Goal: Information Seeking & Learning: Learn about a topic

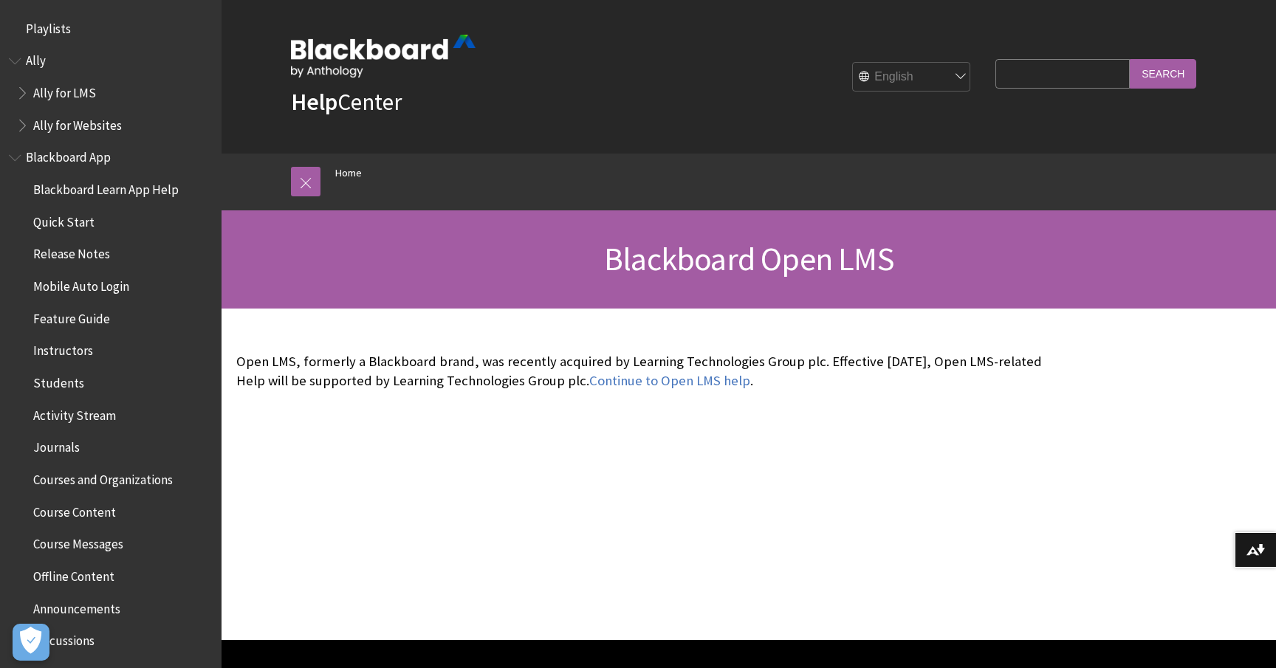
click at [642, 261] on span "Blackboard Open LMS" at bounding box center [749, 259] width 290 height 41
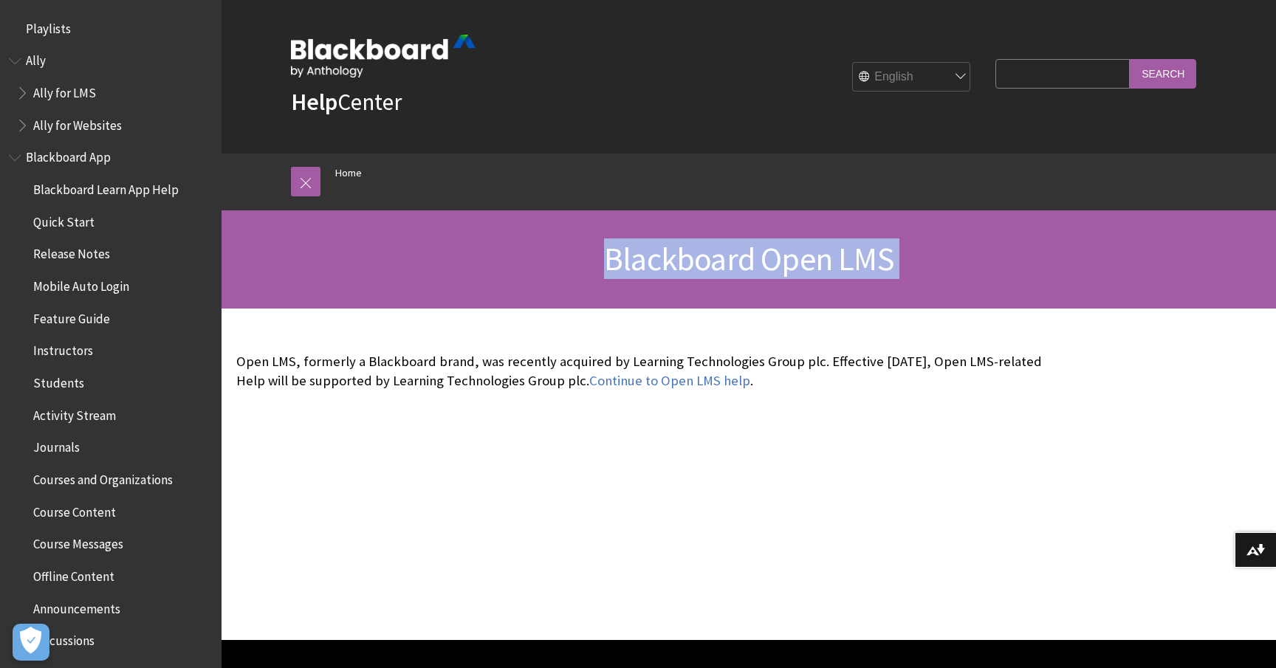
click at [642, 261] on span "Blackboard Open LMS" at bounding box center [749, 259] width 290 height 41
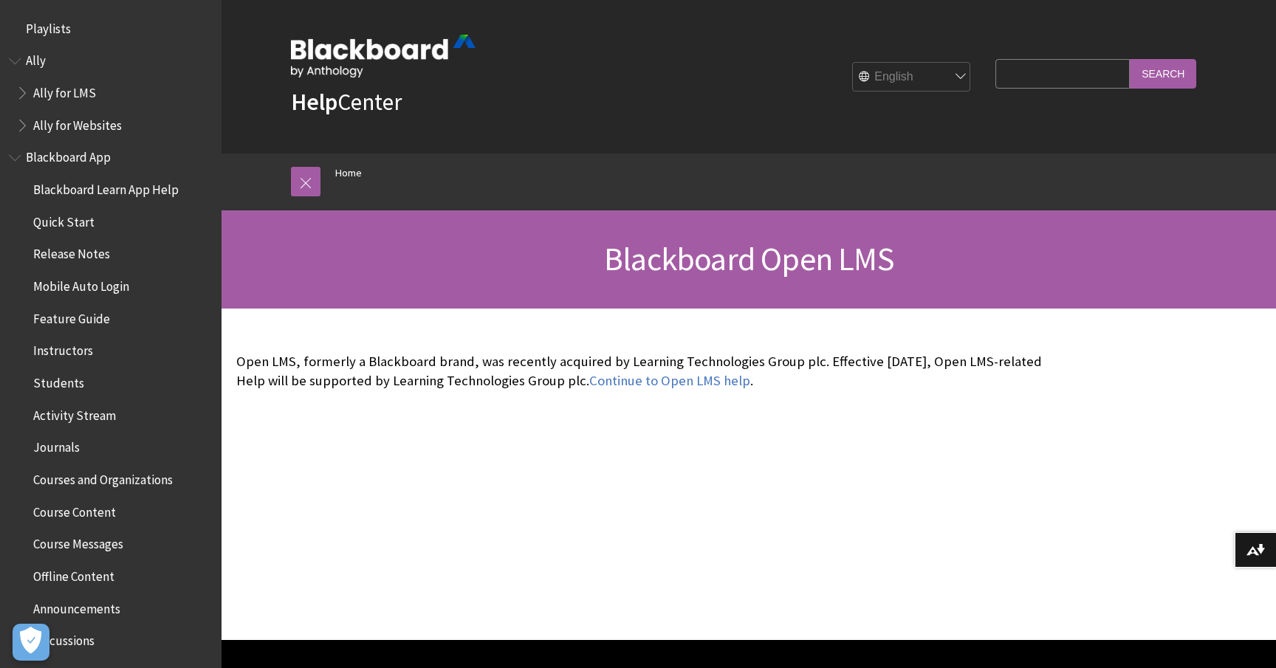
click at [705, 362] on p "Open LMS, formerly a Blackboard brand, was recently acquired by Learning Techno…" at bounding box center [639, 371] width 806 height 38
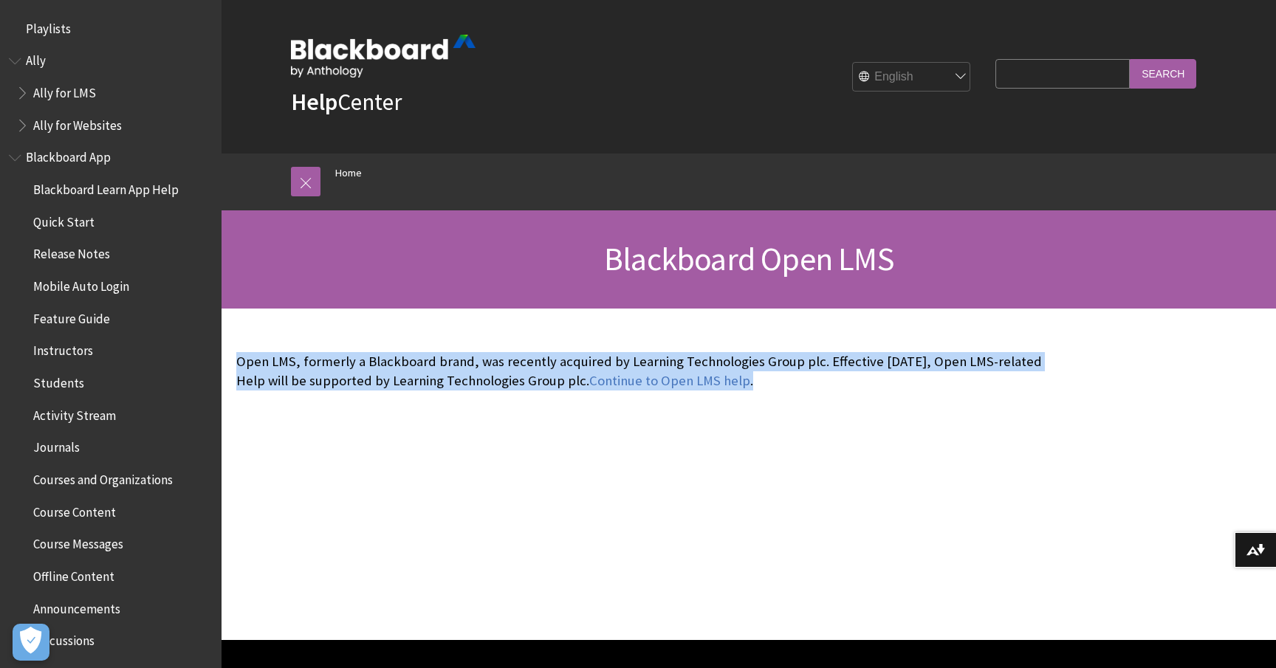
drag, startPoint x: 704, startPoint y: 341, endPoint x: 766, endPoint y: 400, distance: 85.7
click at [766, 400] on div "Open LMS, formerly a Blackboard brand, was recently acquired by Learning Techno…" at bounding box center [640, 372] width 836 height 126
drag, startPoint x: 771, startPoint y: 394, endPoint x: 731, endPoint y: 340, distance: 66.5
click at [731, 340] on div "Open LMS, formerly a Blackboard brand, was recently acquired by Learning Techno…" at bounding box center [640, 372] width 836 height 126
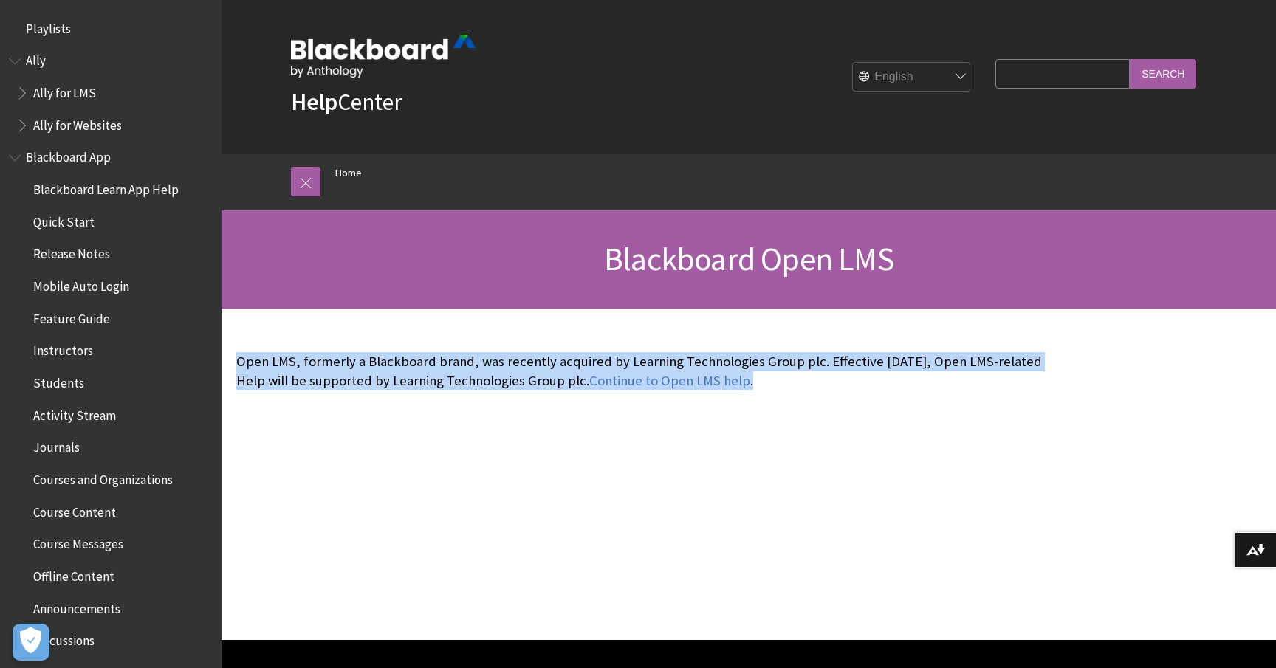
click at [731, 340] on div "Open LMS, formerly a Blackboard brand, was recently acquired by Learning Techno…" at bounding box center [640, 372] width 836 height 126
drag, startPoint x: 763, startPoint y: 331, endPoint x: 804, endPoint y: 380, distance: 64.0
click at [804, 380] on div "Open LMS, formerly a Blackboard brand, was recently acquired by Learning Techno…" at bounding box center [640, 372] width 836 height 126
click at [804, 380] on p "Open LMS, formerly a Blackboard brand, was recently acquired by Learning Techno…" at bounding box center [639, 371] width 806 height 38
drag, startPoint x: 818, startPoint y: 381, endPoint x: 795, endPoint y: 330, distance: 55.9
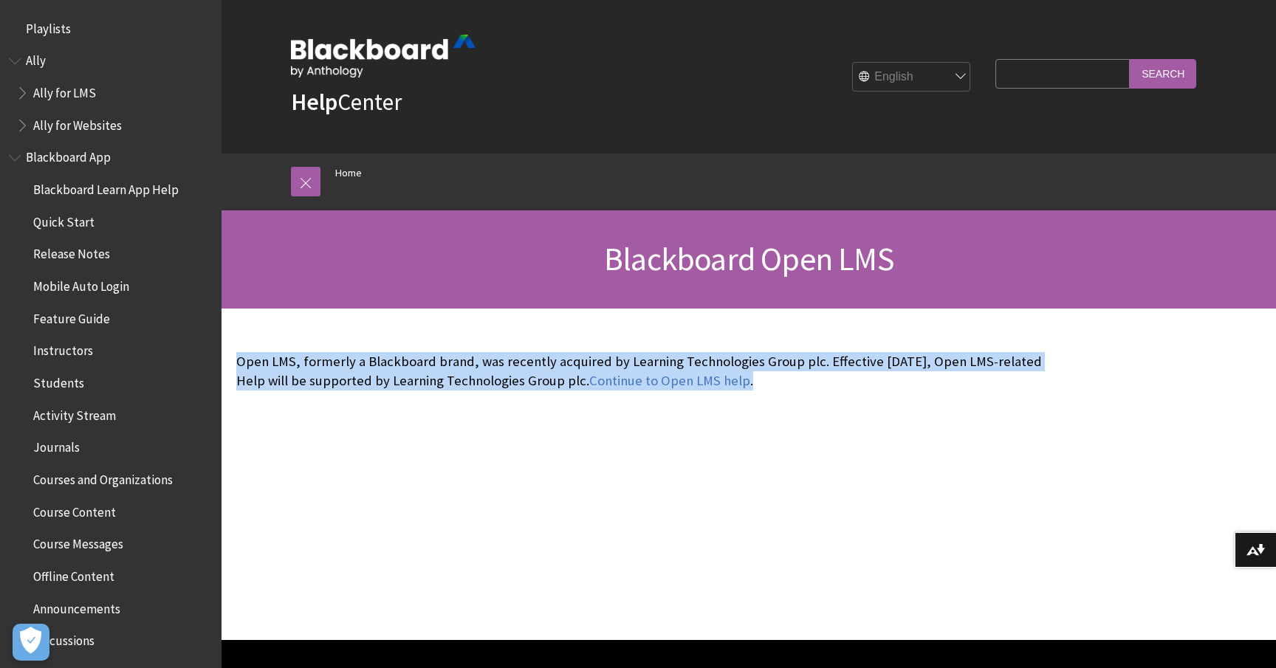
click at [795, 330] on div "Open LMS, formerly a Blackboard brand, was recently acquired by Learning Techno…" at bounding box center [640, 372] width 836 height 126
drag, startPoint x: 792, startPoint y: 330, endPoint x: 828, endPoint y: 383, distance: 63.9
click at [828, 383] on div "Open LMS, formerly a Blackboard brand, was recently acquired by Learning Techno…" at bounding box center [640, 372] width 836 height 126
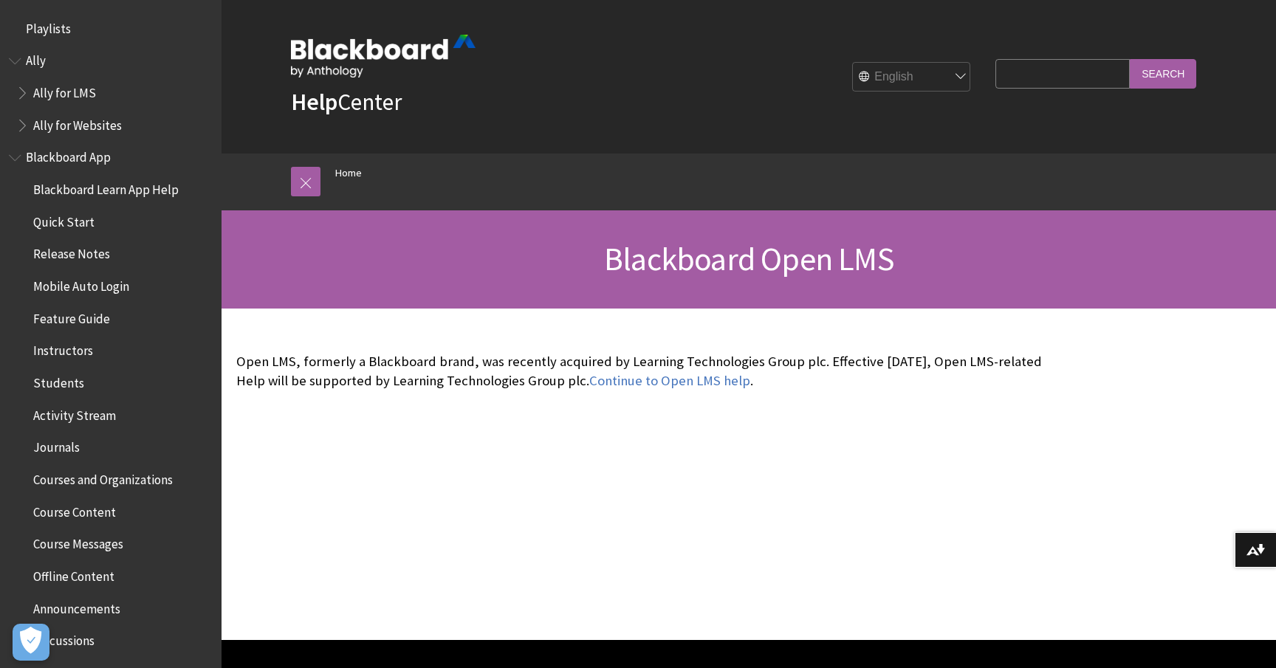
click at [827, 383] on p "Open LMS, formerly a Blackboard brand, was recently acquired by Learning Techno…" at bounding box center [639, 371] width 806 height 38
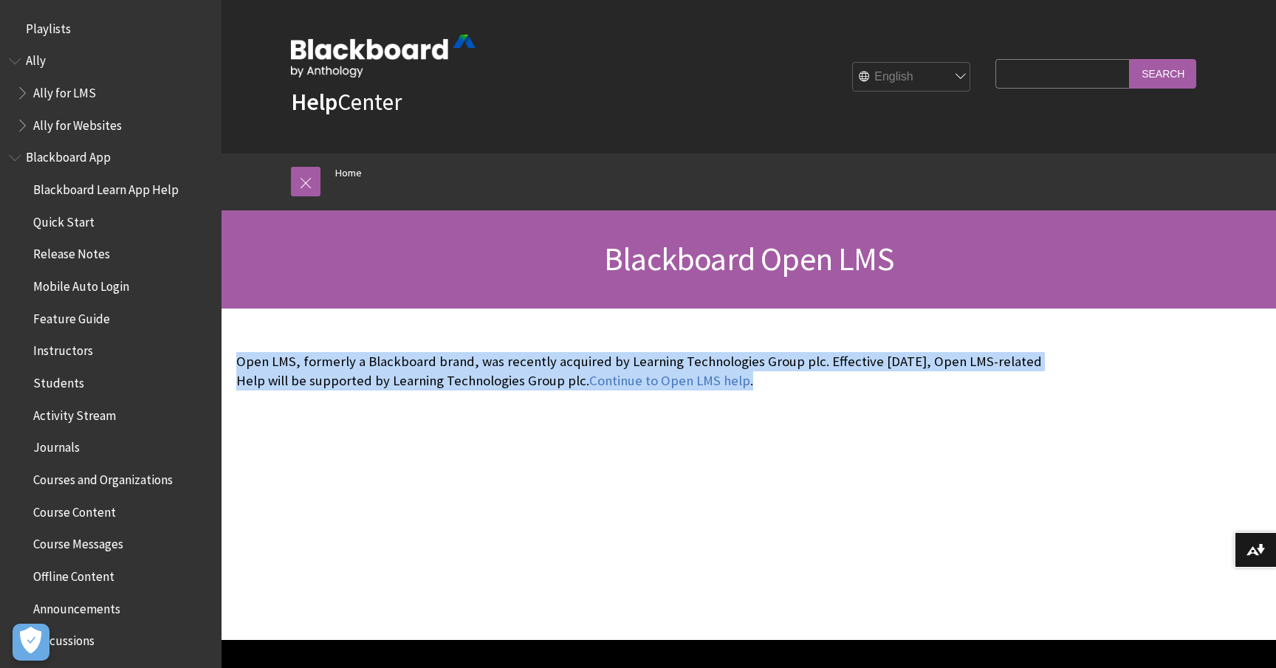
drag, startPoint x: 752, startPoint y: 329, endPoint x: 790, endPoint y: 380, distance: 63.2
click at [790, 380] on div "Open LMS, formerly a Blackboard brand, was recently acquired by Learning Techno…" at bounding box center [640, 372] width 836 height 126
click at [790, 380] on p "Open LMS, formerly a Blackboard brand, was recently acquired by Learning Techno…" at bounding box center [639, 371] width 806 height 38
drag, startPoint x: 822, startPoint y: 380, endPoint x: 799, endPoint y: 331, distance: 53.9
click at [799, 331] on div "Open LMS, formerly a Blackboard brand, was recently acquired by Learning Techno…" at bounding box center [640, 372] width 836 height 126
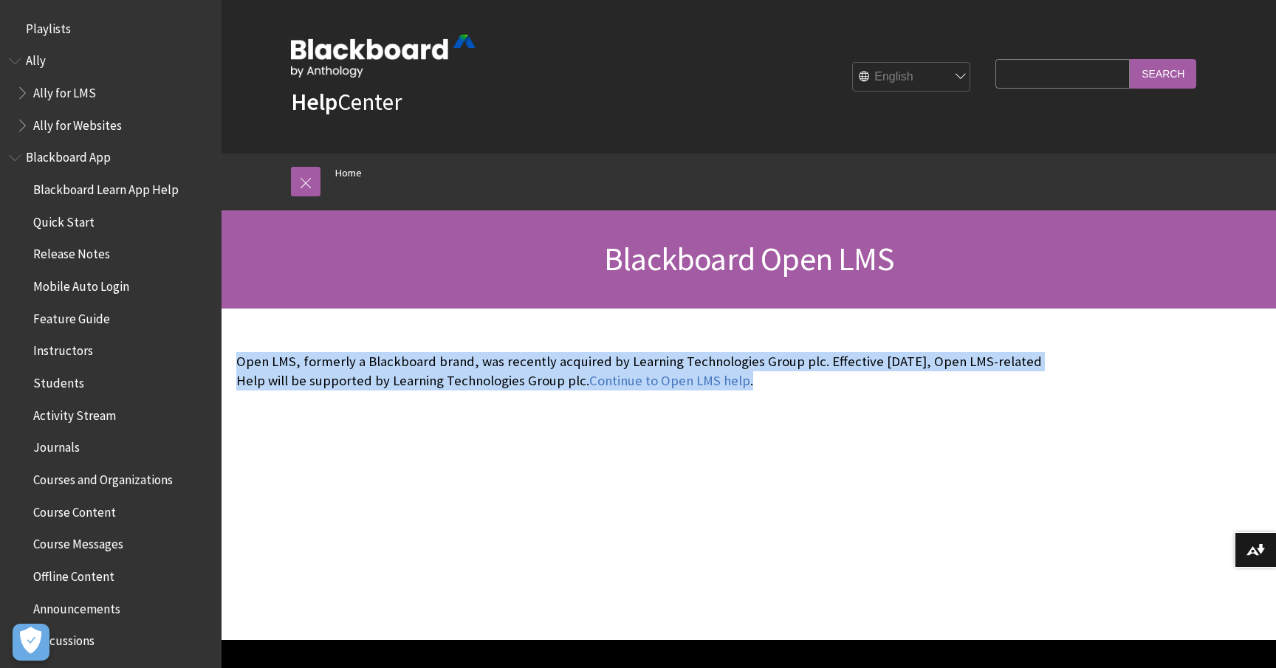
click at [799, 331] on div "Open LMS, formerly a Blackboard brand, was recently acquired by Learning Techno…" at bounding box center [640, 372] width 836 height 126
drag, startPoint x: 798, startPoint y: 331, endPoint x: 838, endPoint y: 378, distance: 61.8
click at [838, 378] on div "Open LMS, formerly a Blackboard brand, was recently acquired by Learning Techno…" at bounding box center [640, 372] width 836 height 126
click at [838, 377] on p "Open LMS, formerly a Blackboard brand, was recently acquired by Learning Techno…" at bounding box center [639, 371] width 806 height 38
drag, startPoint x: 838, startPoint y: 377, endPoint x: 813, endPoint y: 336, distance: 48.4
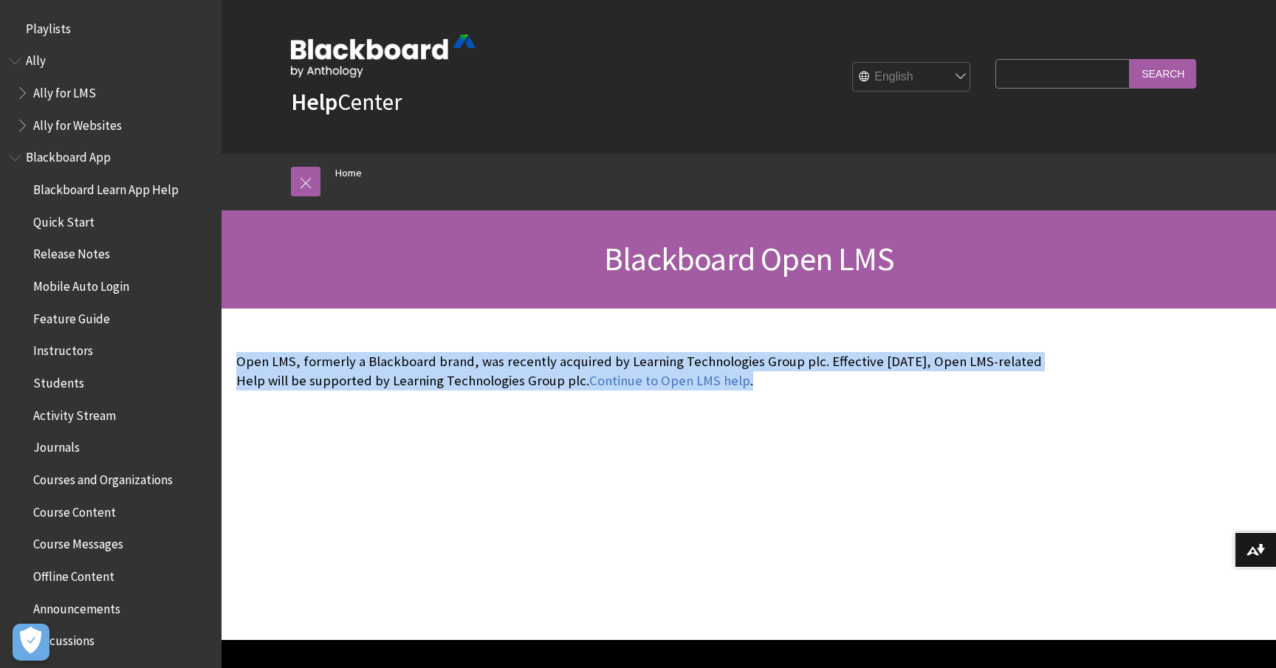
click at [813, 336] on div "Open LMS, formerly a Blackboard brand, was recently acquired by Learning Techno…" at bounding box center [640, 372] width 836 height 126
drag, startPoint x: 784, startPoint y: 338, endPoint x: 812, endPoint y: 385, distance: 55.3
click at [812, 385] on div "Open LMS, formerly a Blackboard brand, was recently acquired by Learning Techno…" at bounding box center [640, 372] width 836 height 126
click at [812, 385] on p "Open LMS, formerly a Blackboard brand, was recently acquired by Learning Techno…" at bounding box center [639, 371] width 806 height 38
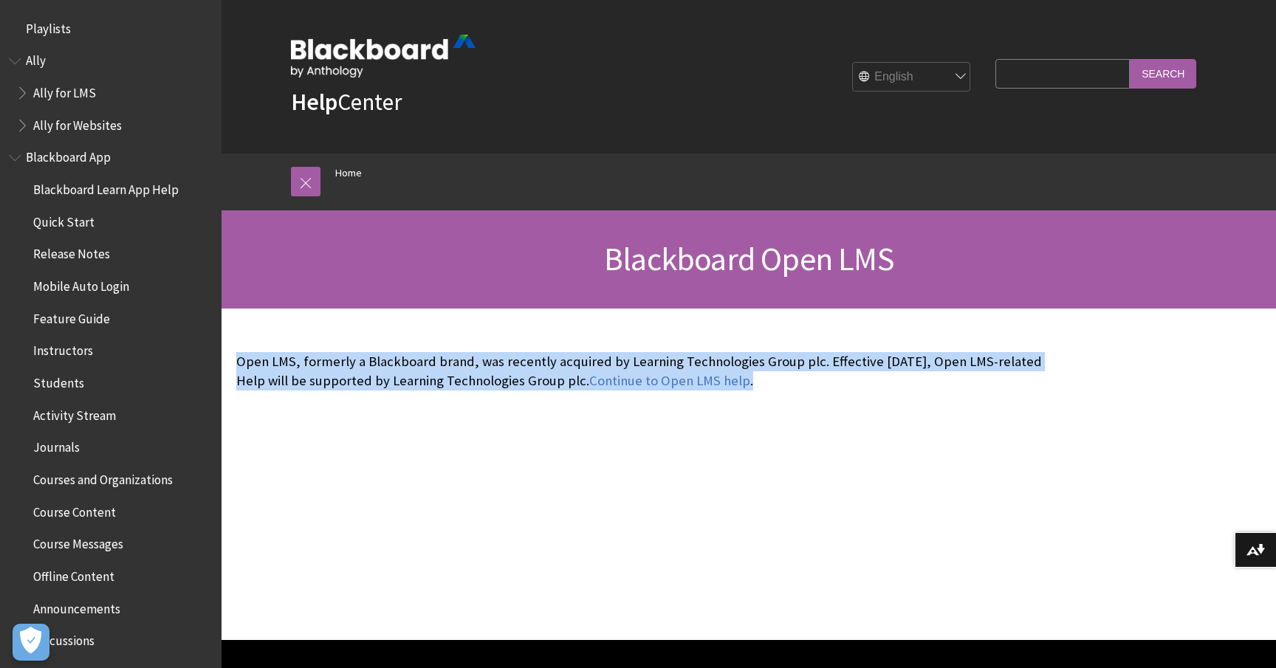
drag, startPoint x: 826, startPoint y: 383, endPoint x: 800, endPoint y: 328, distance: 60.8
click at [800, 328] on div "Open LMS, formerly a Blackboard brand, was recently acquired by Learning Techno…" at bounding box center [640, 372] width 836 height 126
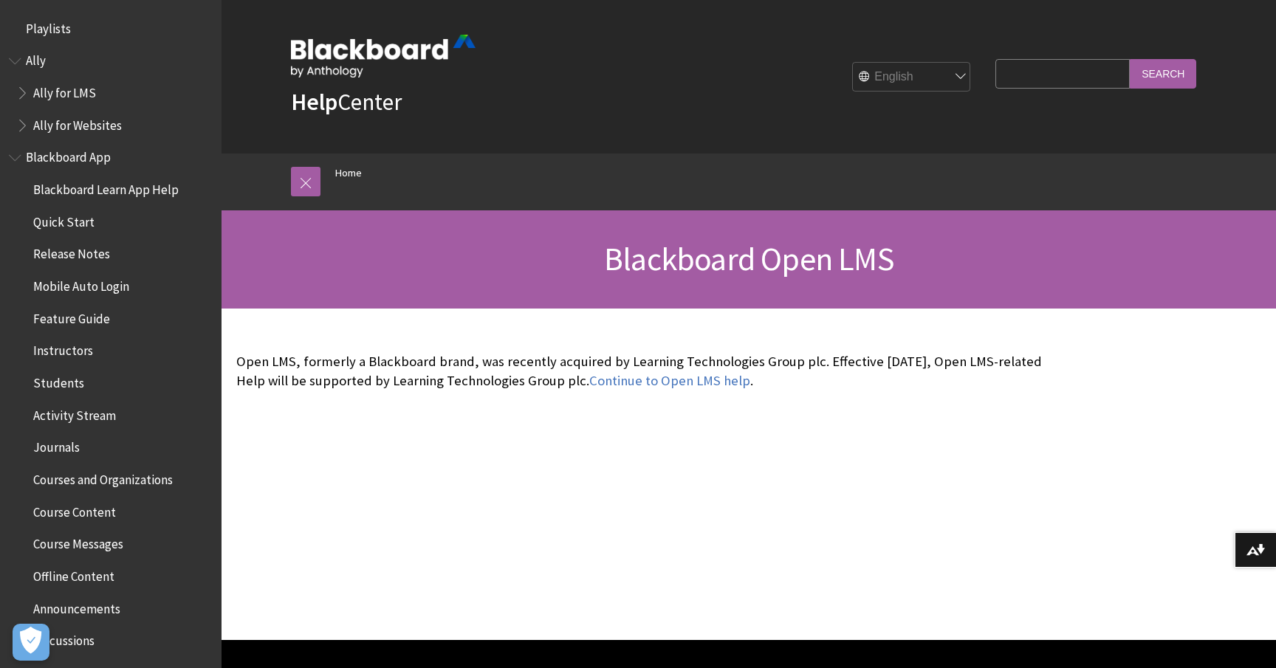
click at [704, 264] on span "Blackboard Open LMS" at bounding box center [749, 259] width 290 height 41
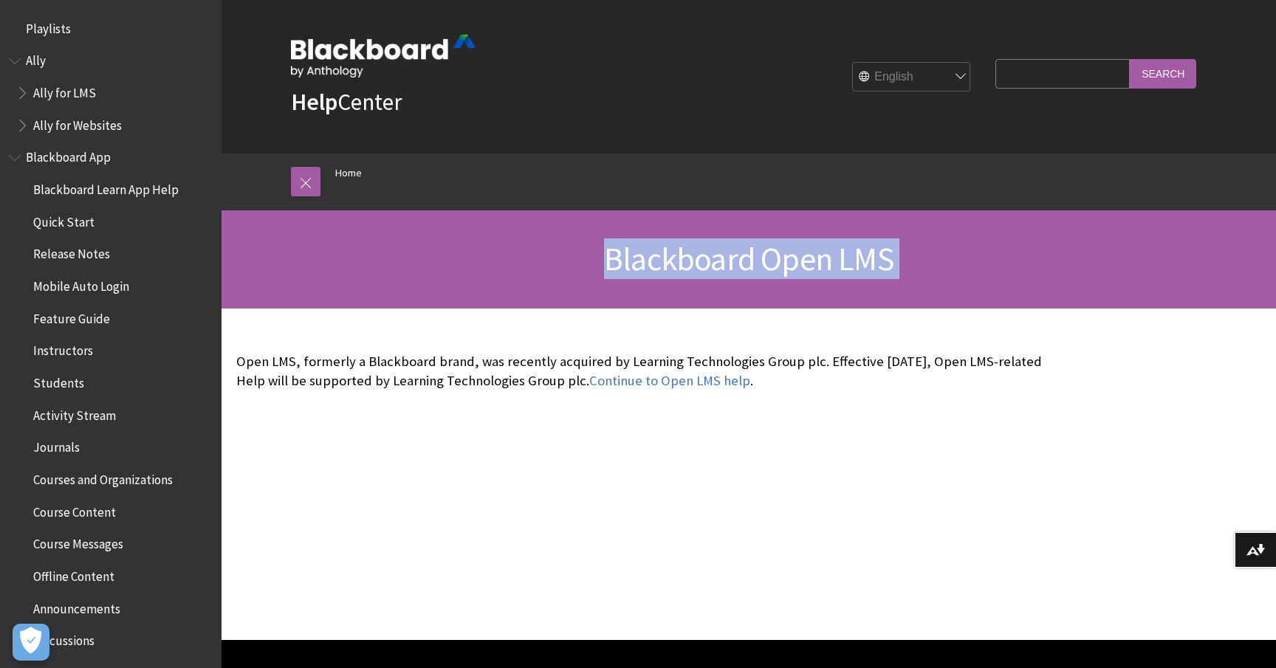
click at [704, 264] on span "Blackboard Open LMS" at bounding box center [749, 259] width 290 height 41
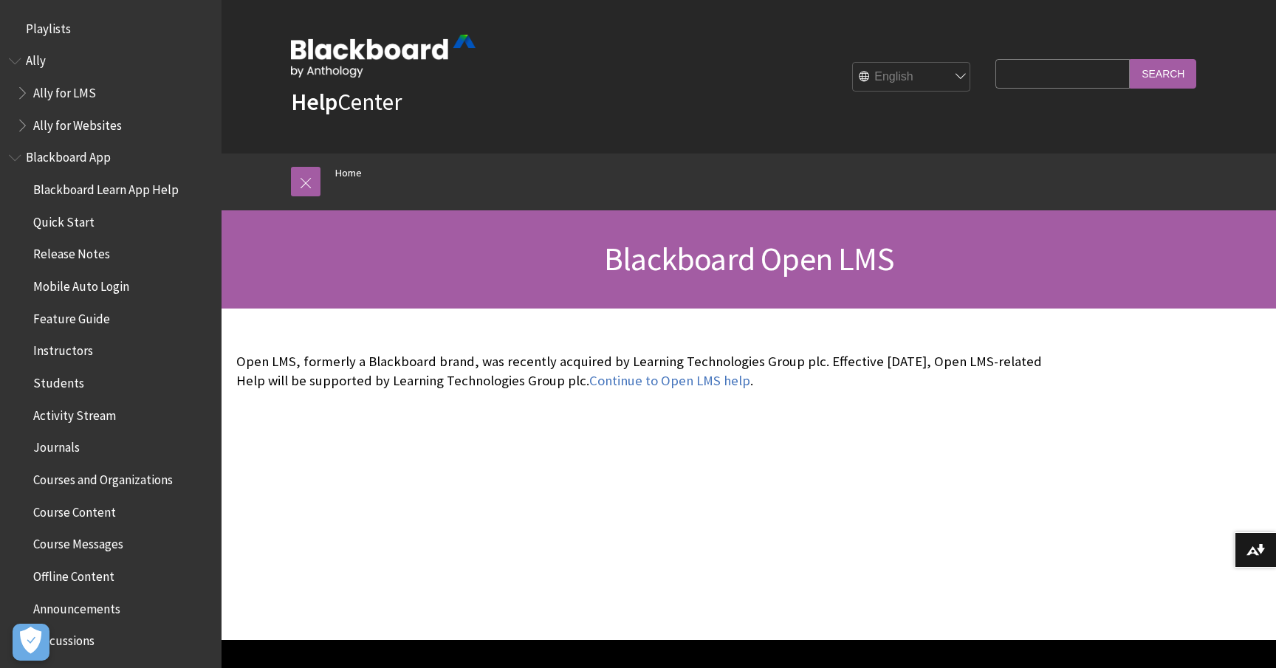
click at [756, 278] on span "Blackboard Open LMS" at bounding box center [749, 259] width 290 height 41
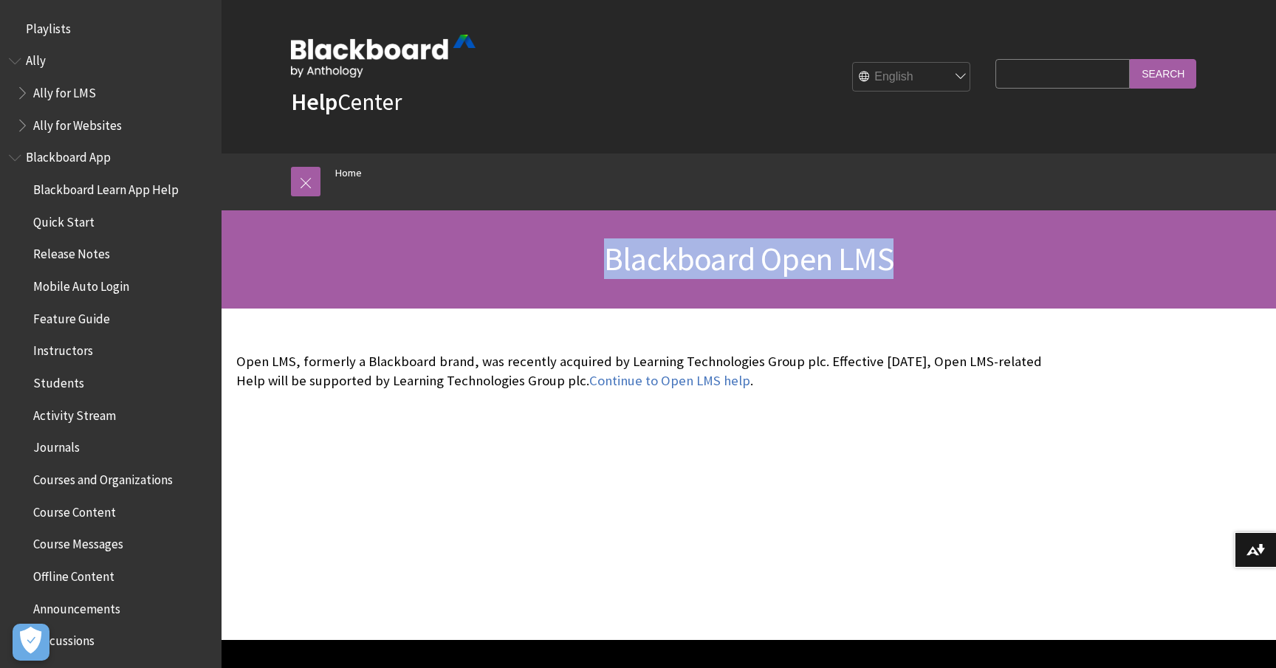
drag, startPoint x: 666, startPoint y: 251, endPoint x: 1041, endPoint y: 249, distance: 375.2
click at [1041, 249] on h1 "Blackboard Open LMS" at bounding box center [748, 259] width 945 height 39
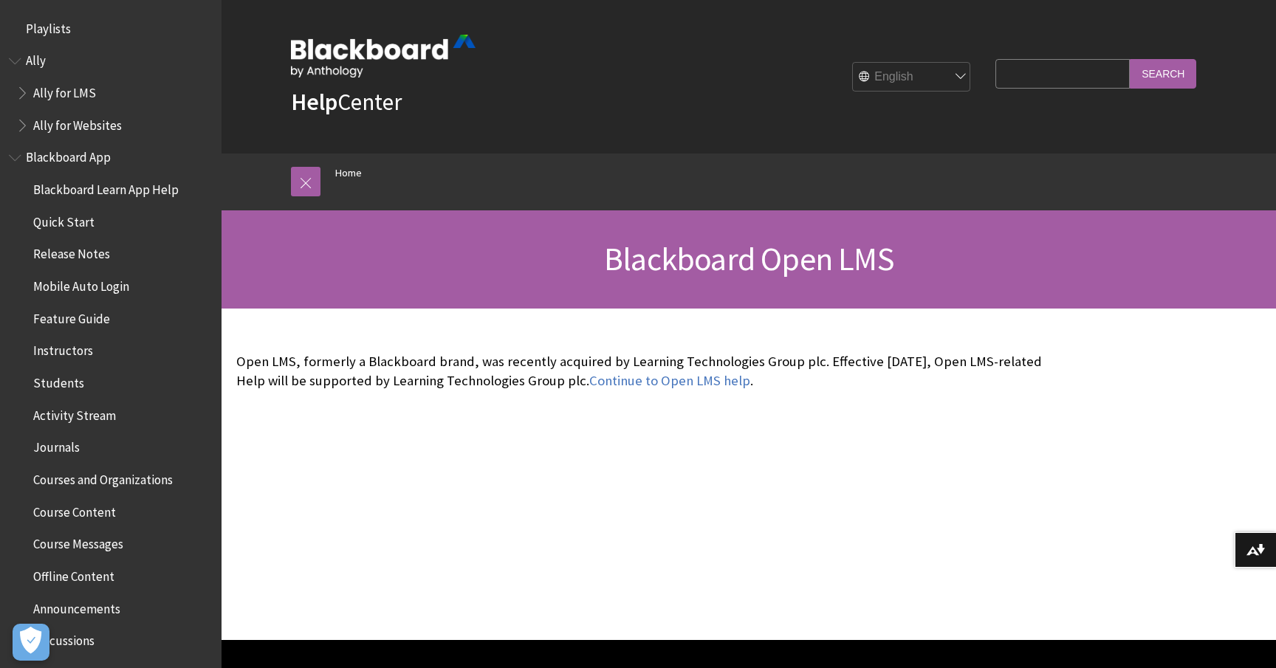
click at [901, 241] on h1 "Blackboard Open LMS" at bounding box center [748, 259] width 945 height 39
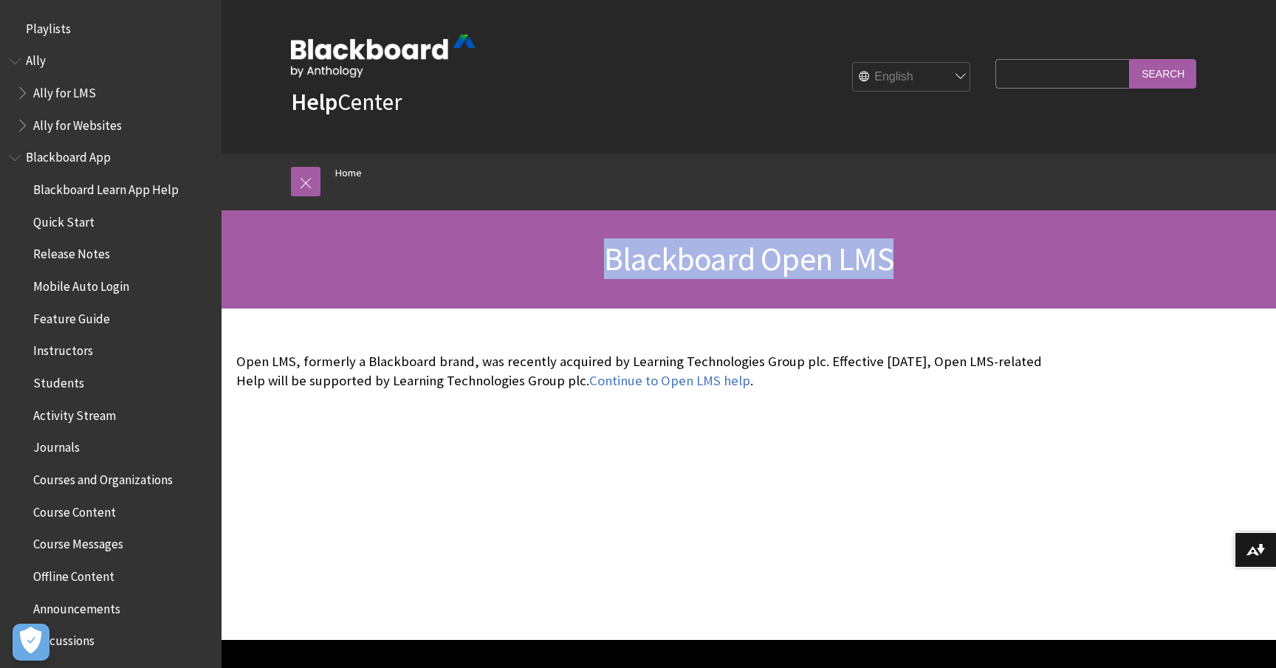
drag, startPoint x: 891, startPoint y: 257, endPoint x: 573, endPoint y: 260, distance: 318.3
click at [573, 260] on h1 "Blackboard Open LMS" at bounding box center [748, 259] width 945 height 39
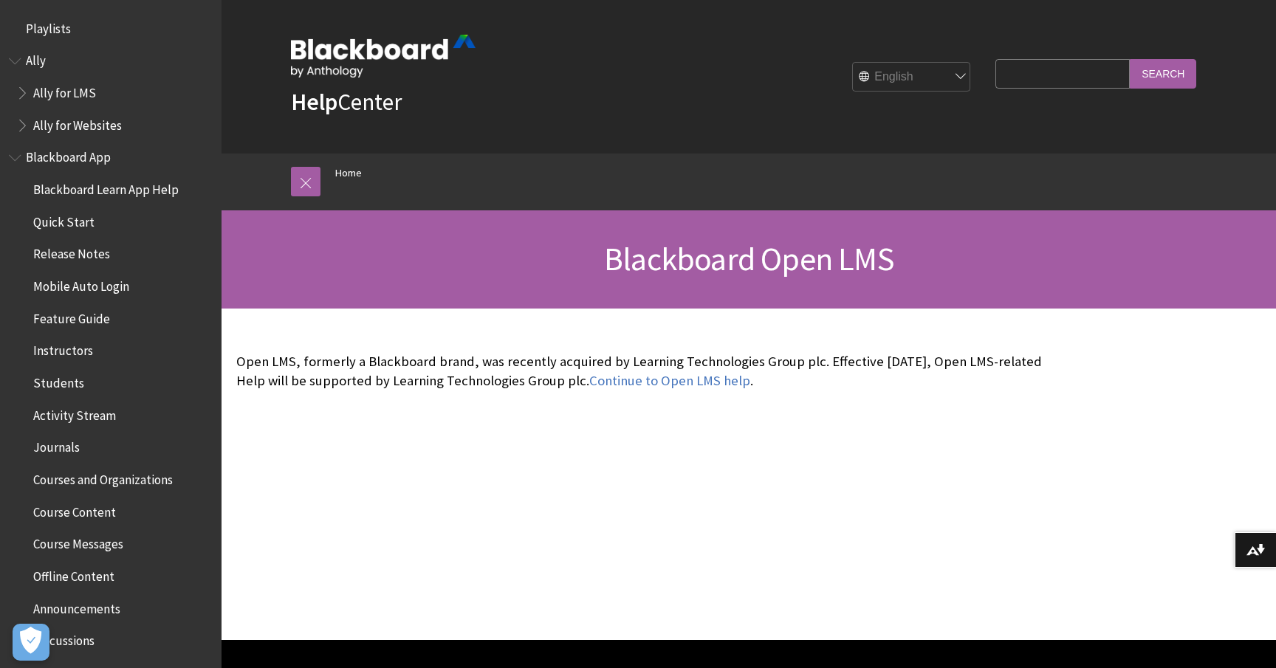
click at [676, 261] on span "Blackboard Open LMS" at bounding box center [749, 259] width 290 height 41
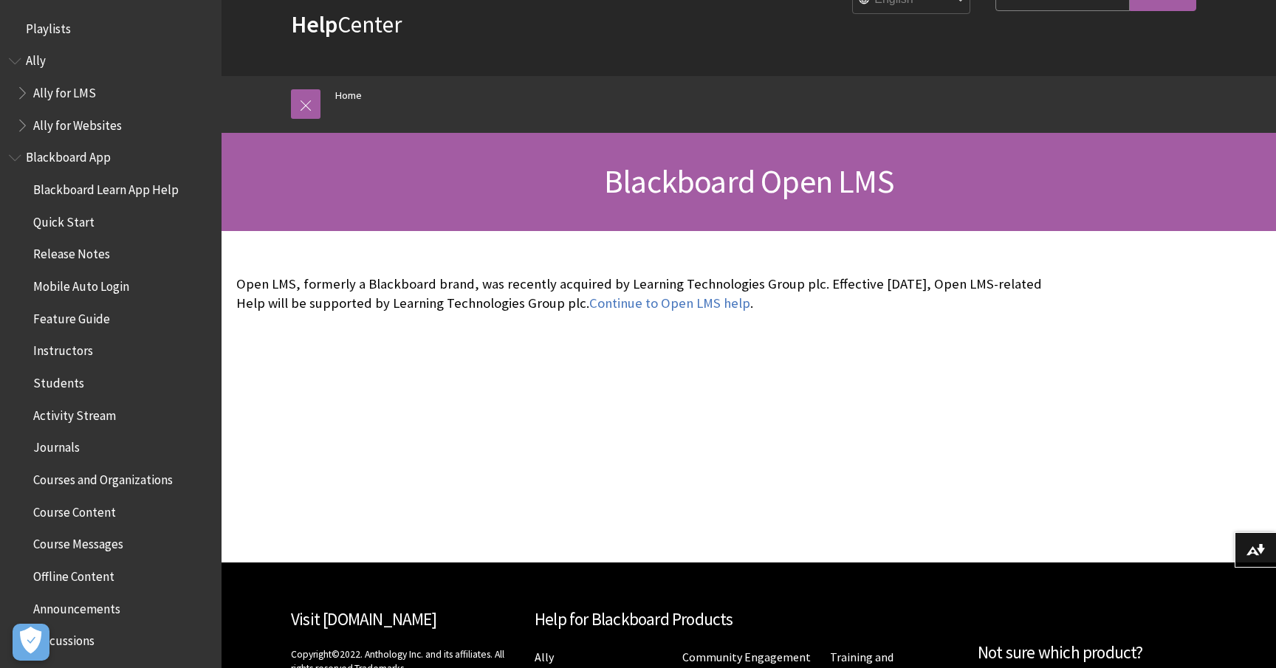
scroll to position [103, 0]
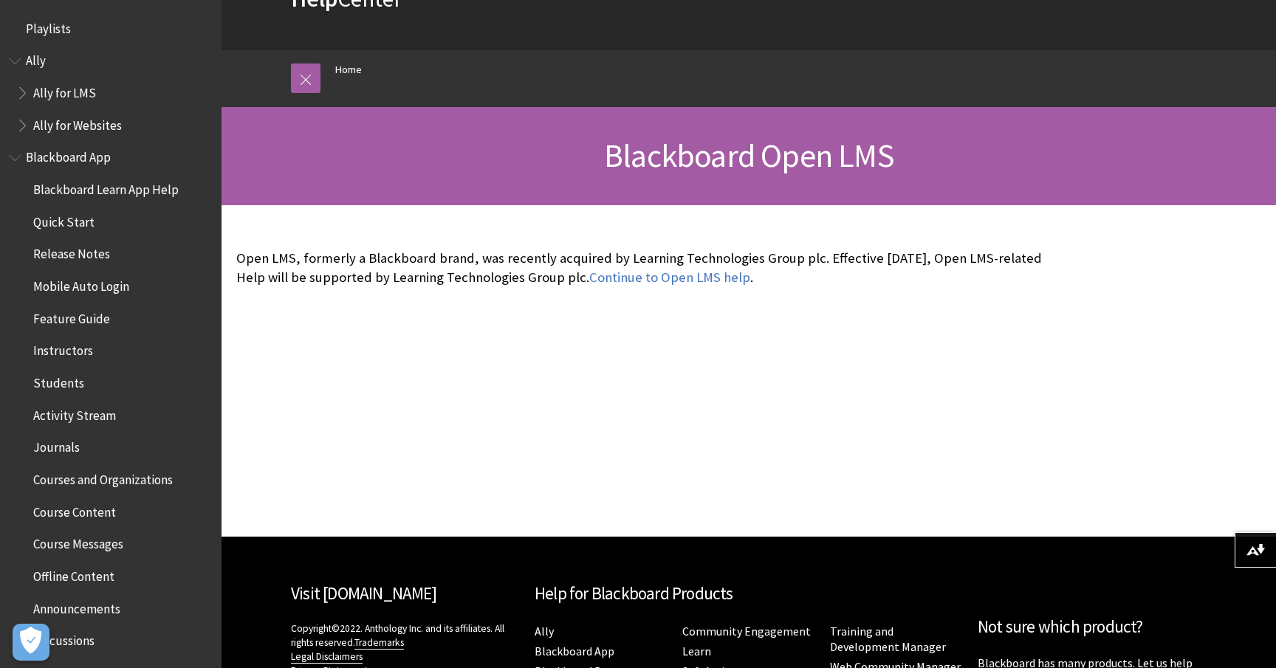
click at [702, 257] on p "Open LMS, formerly a Blackboard brand, was recently acquired by Learning Techno…" at bounding box center [639, 268] width 806 height 38
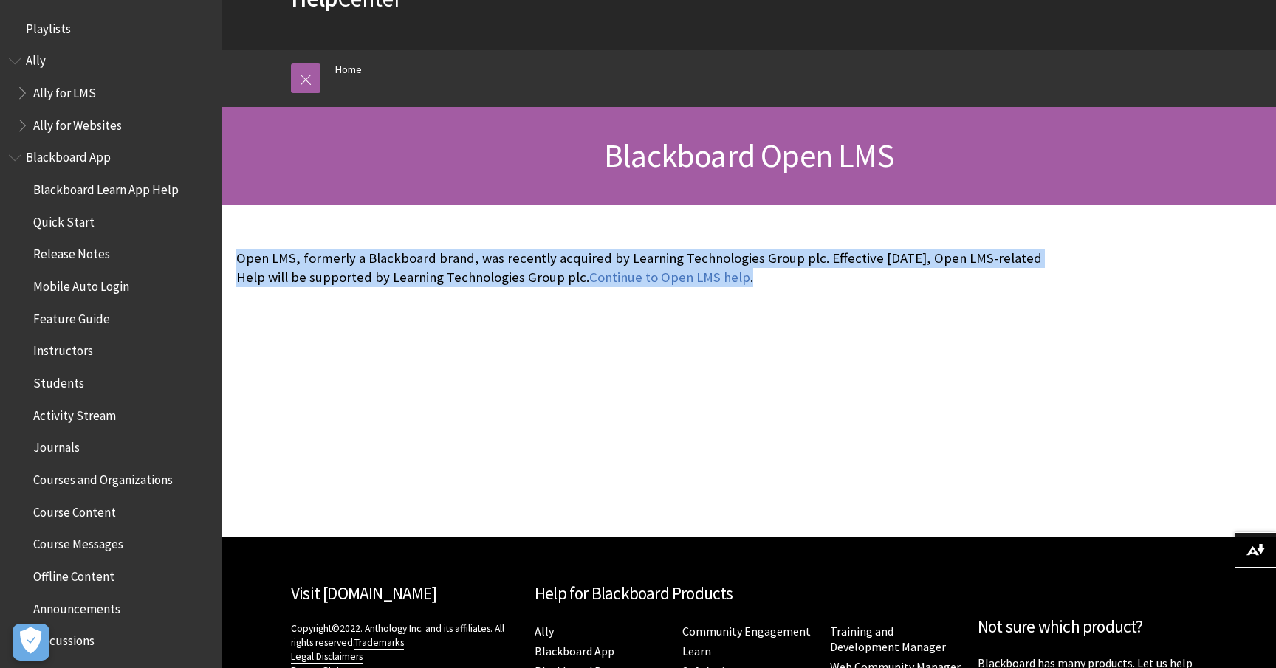
click at [702, 257] on p "Open LMS, formerly a Blackboard brand, was recently acquired by Learning Techno…" at bounding box center [639, 268] width 806 height 38
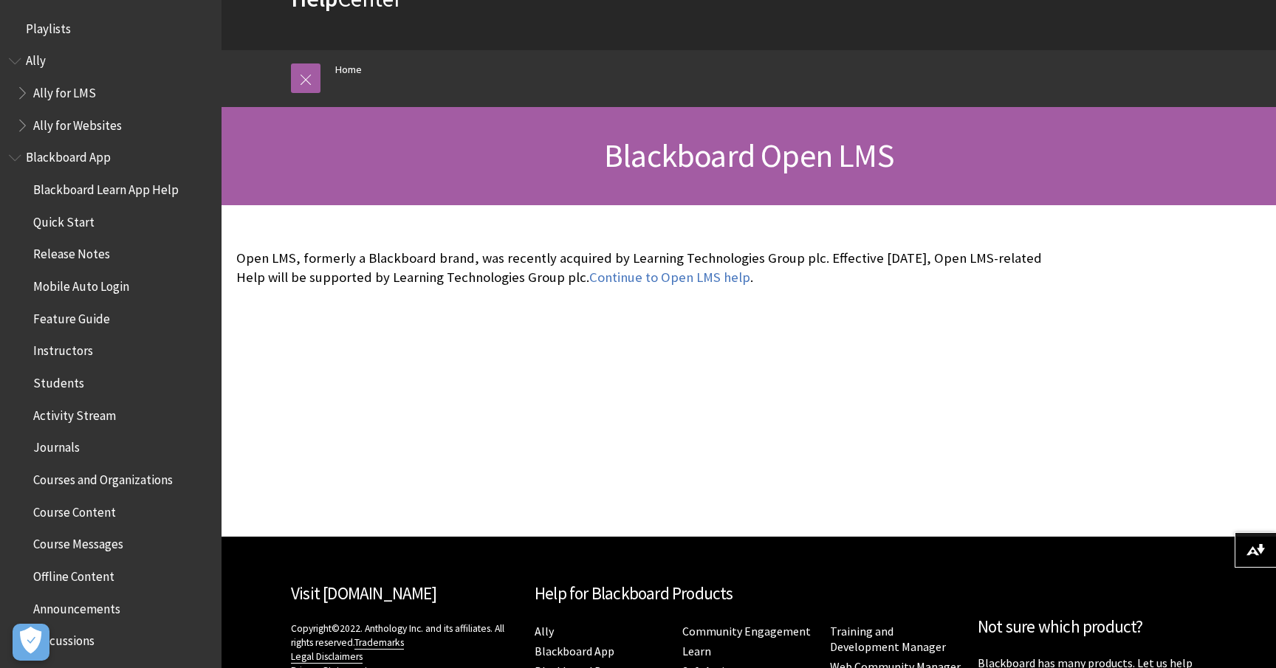
click at [753, 278] on p "Open LMS, formerly a Blackboard brand, was recently acquired by Learning Techno…" at bounding box center [639, 268] width 806 height 38
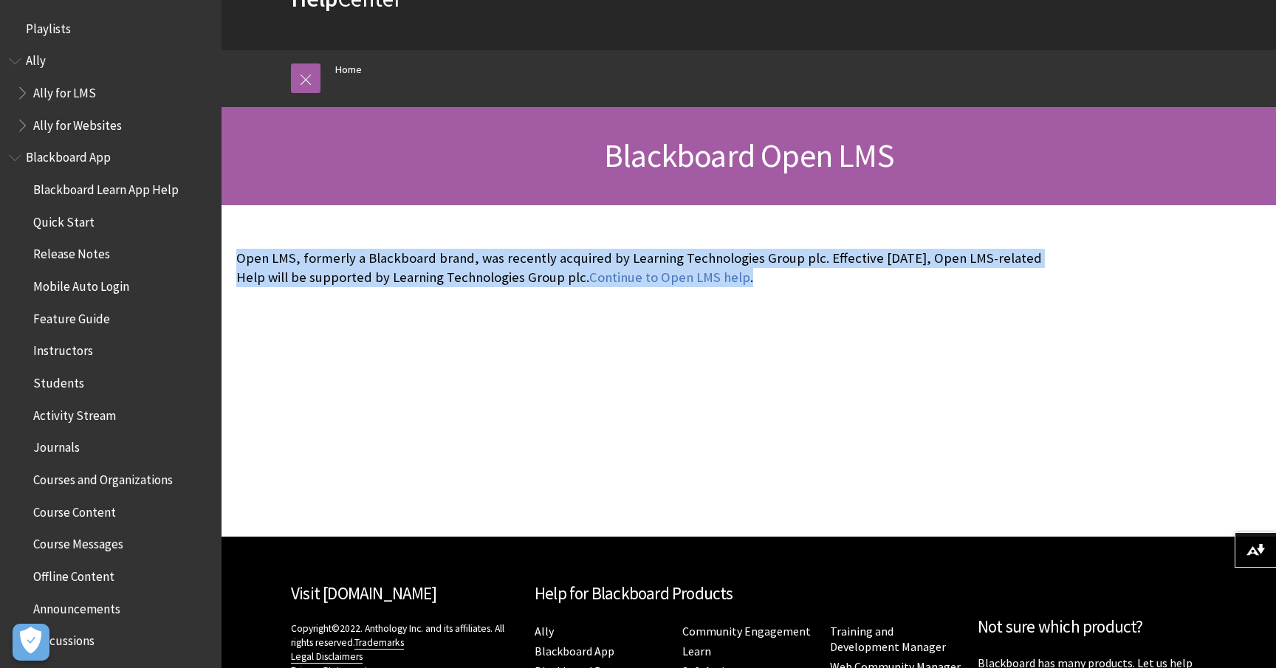
drag, startPoint x: 770, startPoint y: 282, endPoint x: 735, endPoint y: 231, distance: 62.1
click at [735, 231] on div "Open LMS, formerly a Blackboard brand, was recently acquired by Learning Techno…" at bounding box center [640, 268] width 836 height 126
drag, startPoint x: 708, startPoint y: 231, endPoint x: 754, endPoint y: 282, distance: 69.0
click at [754, 282] on div "Open LMS, formerly a Blackboard brand, was recently acquired by Learning Techno…" at bounding box center [640, 268] width 836 height 126
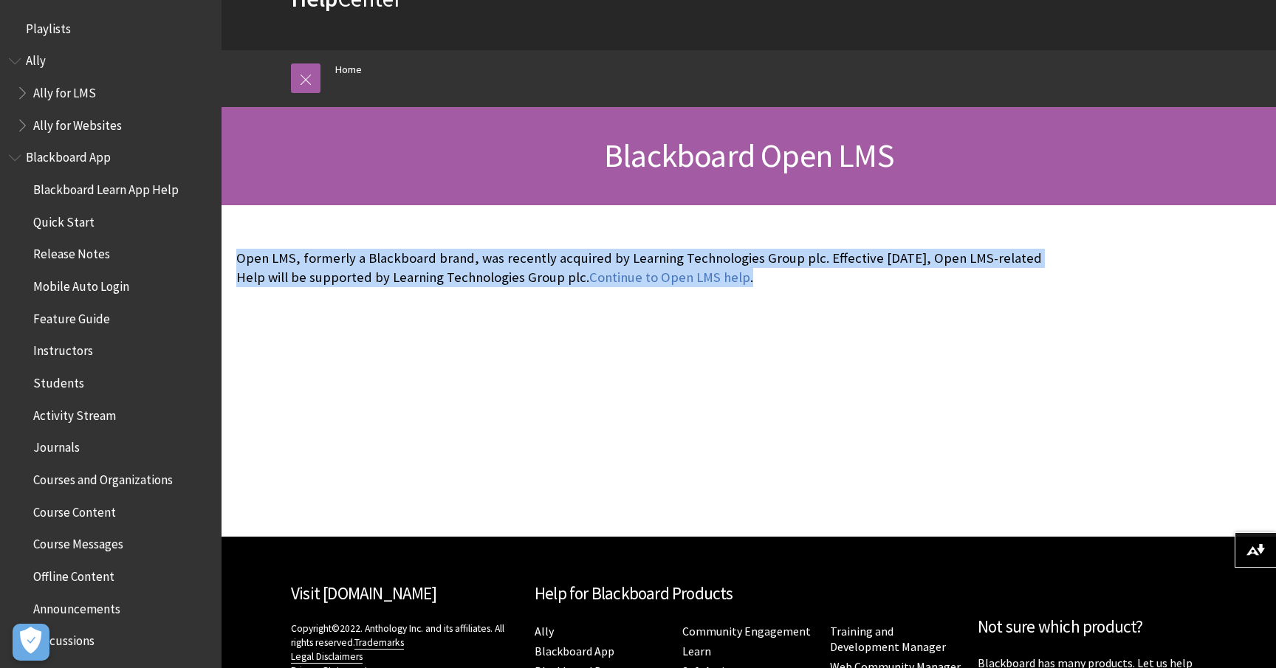
click at [754, 282] on p "Open LMS, formerly a Blackboard brand, was recently acquired by Learning Techno…" at bounding box center [639, 268] width 806 height 38
drag, startPoint x: 733, startPoint y: 281, endPoint x: 710, endPoint y: 227, distance: 58.9
click at [710, 227] on div "Open LMS, formerly a Blackboard brand, was recently acquired by Learning Techno…" at bounding box center [640, 268] width 836 height 126
drag, startPoint x: 664, startPoint y: 225, endPoint x: 756, endPoint y: 273, distance: 104.4
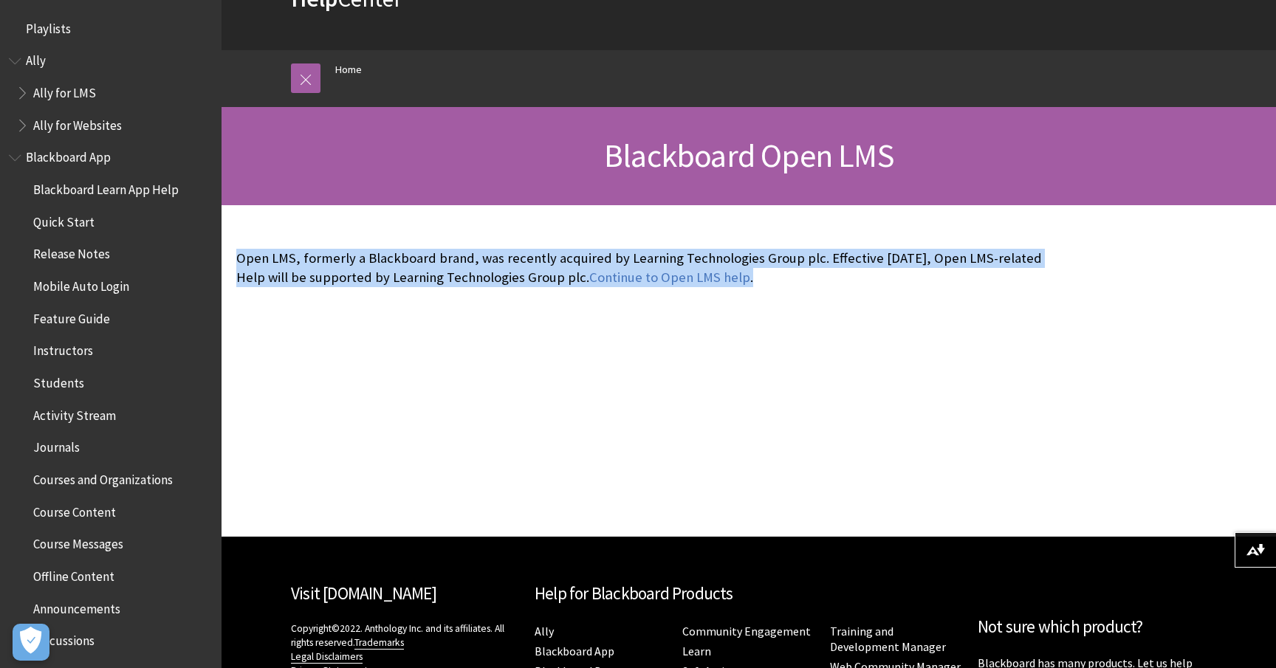
click at [756, 273] on div "Open LMS, formerly a Blackboard brand, was recently acquired by Learning Techno…" at bounding box center [640, 268] width 836 height 126
click at [756, 273] on p "Open LMS, formerly a Blackboard brand, was recently acquired by Learning Techno…" at bounding box center [639, 268] width 806 height 38
drag, startPoint x: 732, startPoint y: 275, endPoint x: 695, endPoint y: 237, distance: 52.7
click at [695, 237] on div "Open LMS, formerly a Blackboard brand, was recently acquired by Learning Techno…" at bounding box center [640, 268] width 836 height 126
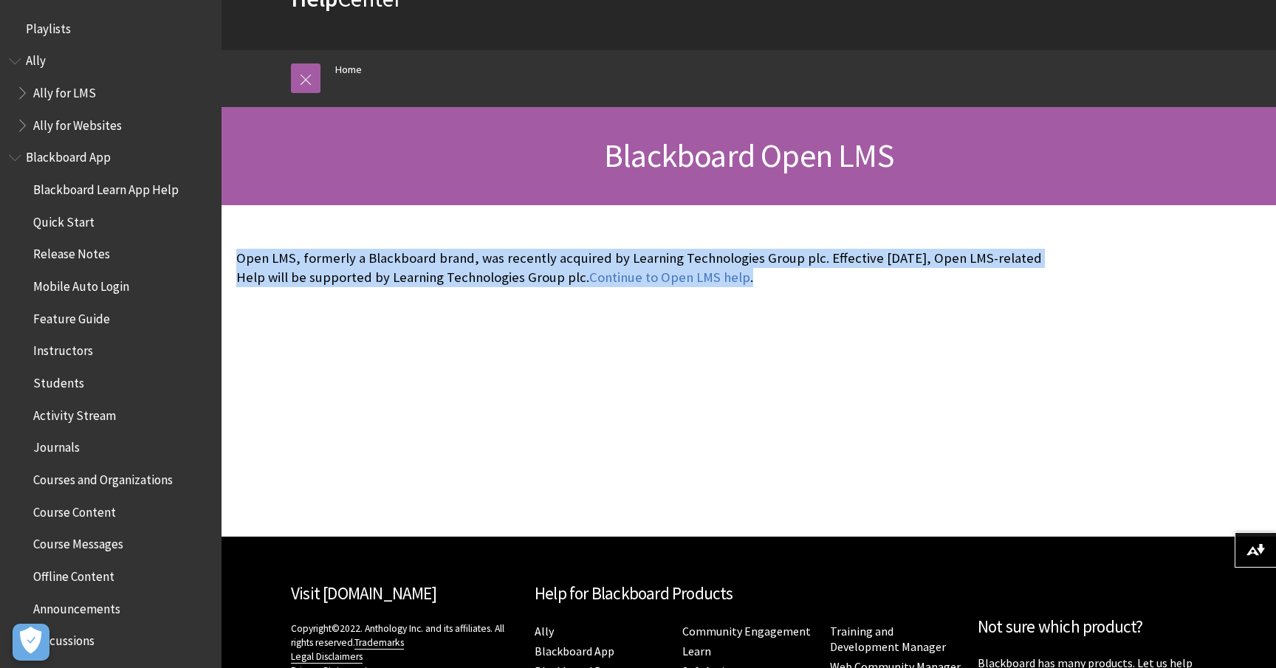
drag, startPoint x: 652, startPoint y: 236, endPoint x: 802, endPoint y: 287, distance: 158.3
click at [802, 287] on div "Open LMS, formerly a Blackboard brand, was recently acquired by Learning Techno…" at bounding box center [640, 268] width 836 height 126
drag, startPoint x: 767, startPoint y: 287, endPoint x: 705, endPoint y: 237, distance: 79.8
click at [705, 237] on div "Open LMS, formerly a Blackboard brand, was recently acquired by Learning Techno…" at bounding box center [640, 268] width 836 height 126
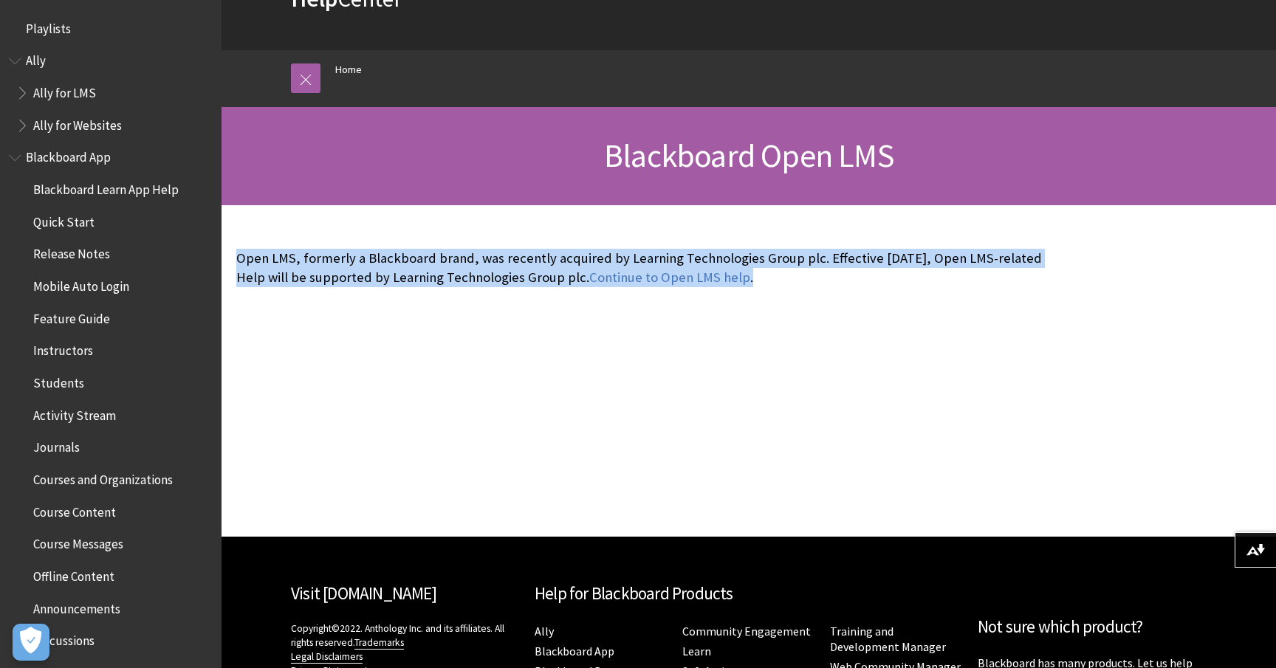
click at [705, 237] on div "Open LMS, formerly a Blackboard brand, was recently acquired by Learning Techno…" at bounding box center [640, 268] width 836 height 126
drag, startPoint x: 651, startPoint y: 233, endPoint x: 823, endPoint y: 304, distance: 185.7
click at [823, 304] on div "Open LMS, formerly a Blackboard brand, was recently acquired by Learning Techno…" at bounding box center [640, 268] width 836 height 126
drag, startPoint x: 762, startPoint y: 277, endPoint x: 711, endPoint y: 227, distance: 71.5
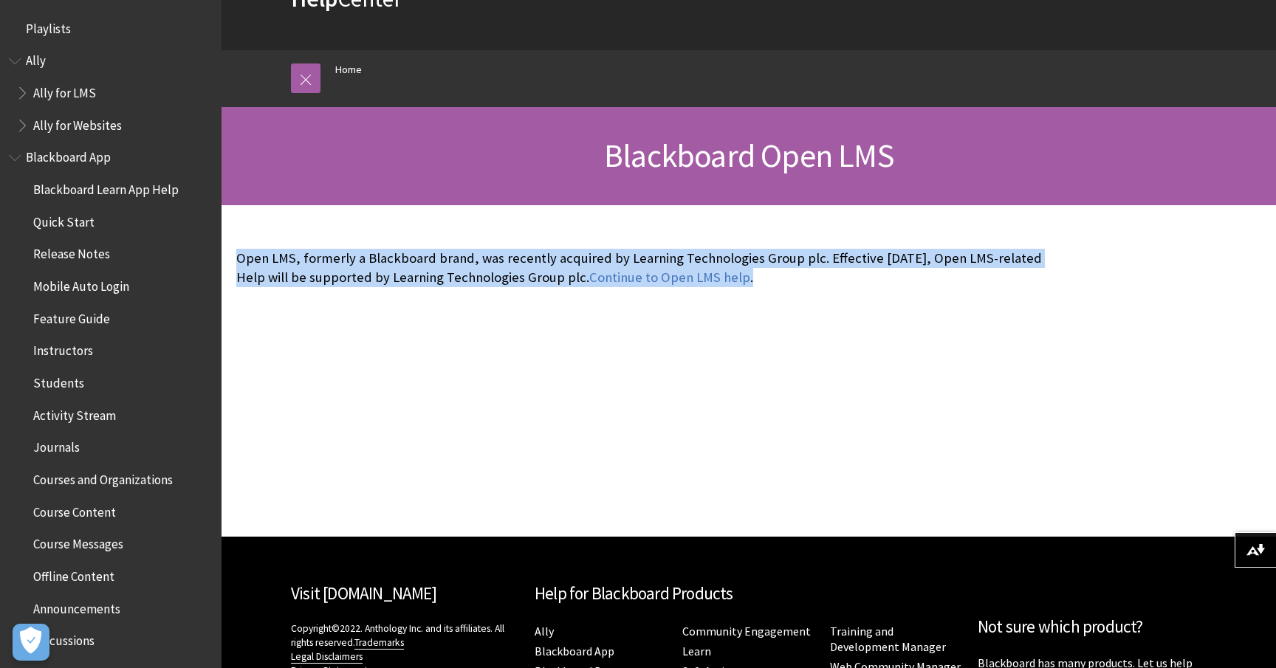
click at [711, 227] on div "Open LMS, formerly a Blackboard brand, was recently acquired by Learning Techno…" at bounding box center [640, 268] width 836 height 126
drag, startPoint x: 664, startPoint y: 231, endPoint x: 803, endPoint y: 288, distance: 150.0
click at [803, 288] on div "Open LMS, formerly a Blackboard brand, was recently acquired by Learning Techno…" at bounding box center [640, 268] width 836 height 126
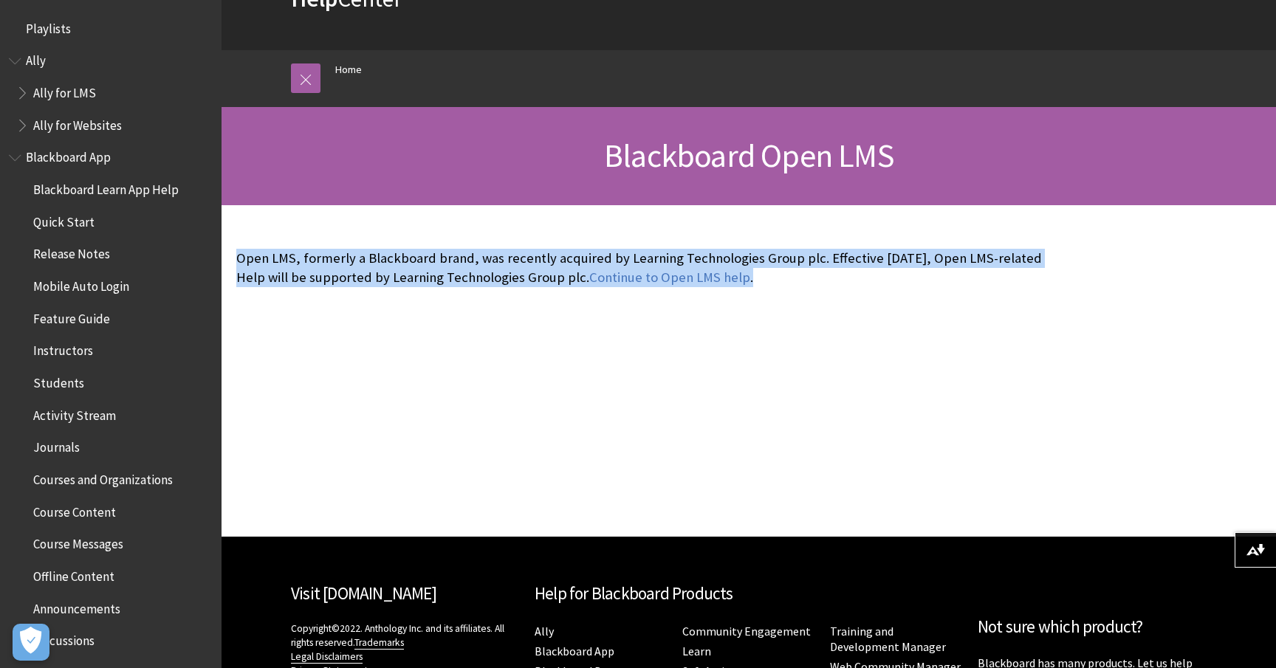
drag, startPoint x: 757, startPoint y: 273, endPoint x: 700, endPoint y: 216, distance: 79.9
click at [700, 216] on div "Open LMS, formerly a Blackboard brand, was recently acquired by Learning Techno…" at bounding box center [640, 268] width 836 height 126
drag, startPoint x: 672, startPoint y: 221, endPoint x: 851, endPoint y: 296, distance: 193.9
click at [851, 296] on div "Open LMS, formerly a Blackboard brand, was recently acquired by Learning Techno…" at bounding box center [640, 268] width 836 height 126
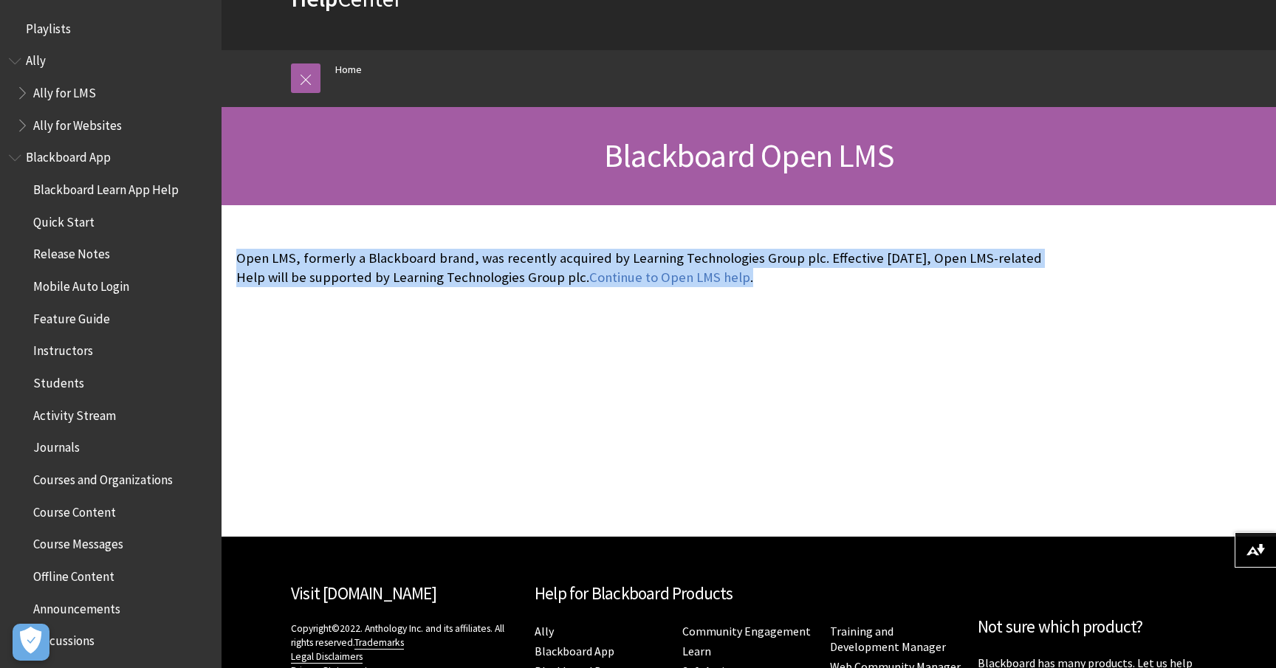
click at [851, 296] on div "Open LMS, formerly a Blackboard brand, was recently acquired by Learning Techno…" at bounding box center [640, 268] width 836 height 126
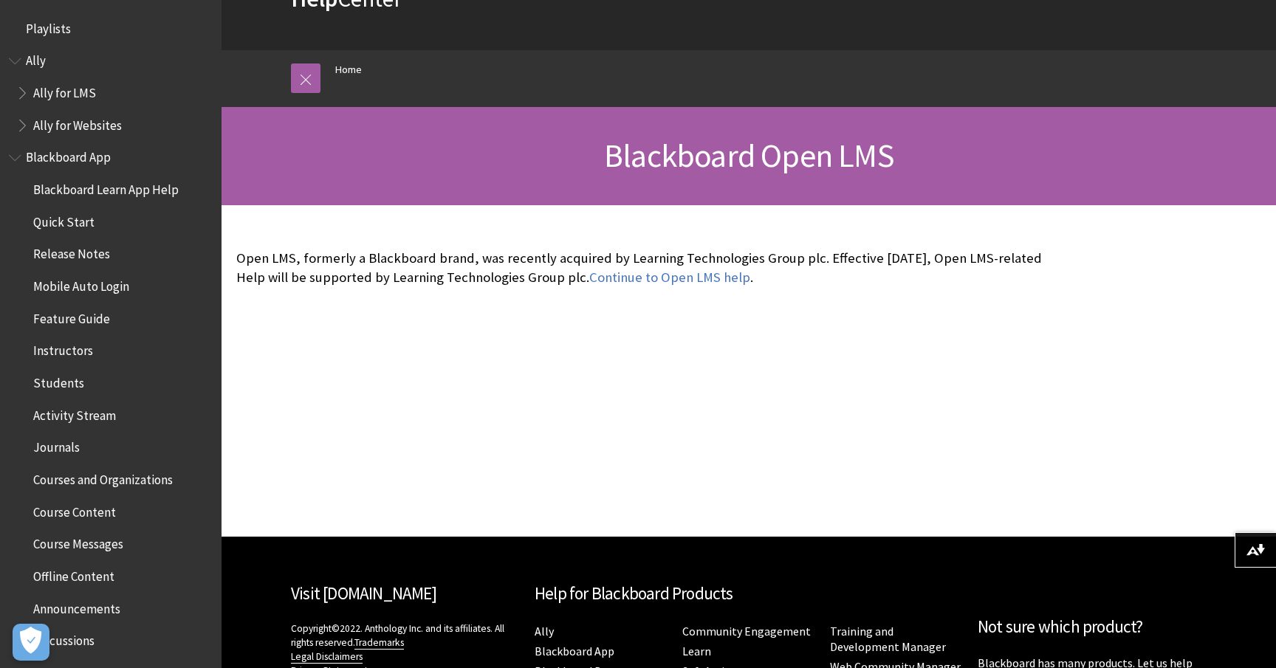
scroll to position [0, 0]
